Goal: Navigation & Orientation: Understand site structure

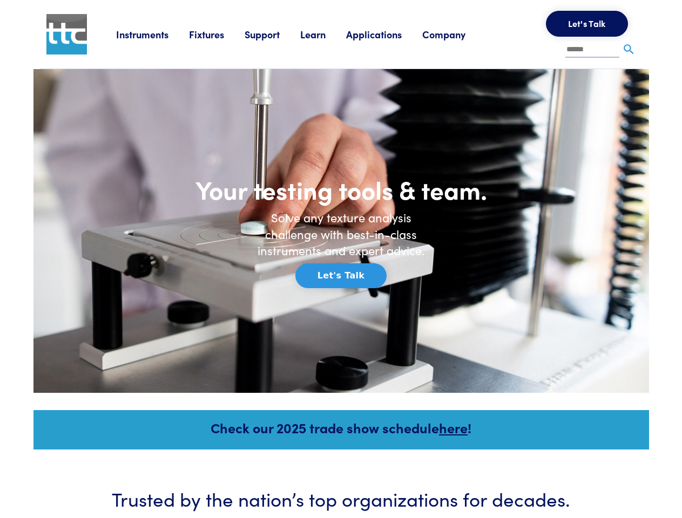
click at [341, 259] on h6 "Solve any texture analysis challenge with best-in-class instruments and expert …" at bounding box center [342, 235] width 184 height 50
click at [153, 34] on link "Instruments" at bounding box center [152, 35] width 73 height 14
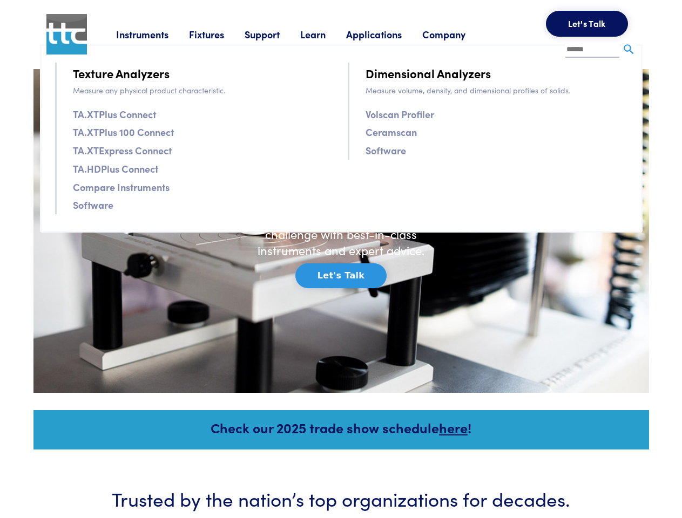
click at [218, 34] on link "Fixtures" at bounding box center [217, 35] width 56 height 14
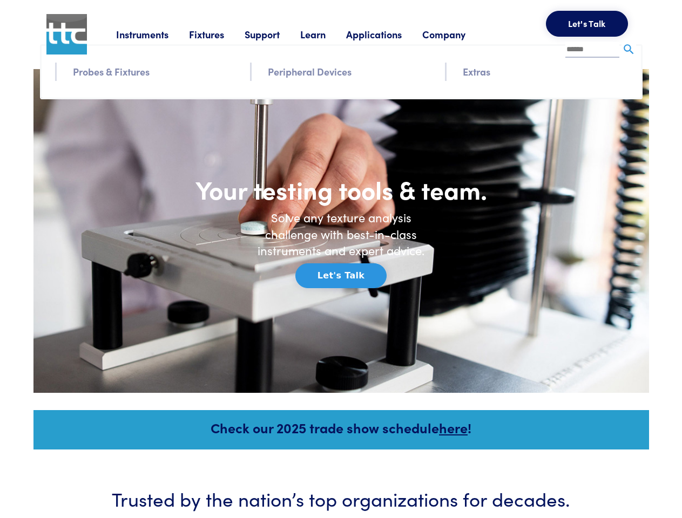
click at [274, 34] on link "Support" at bounding box center [273, 35] width 56 height 14
